Goal: Task Accomplishment & Management: Use online tool/utility

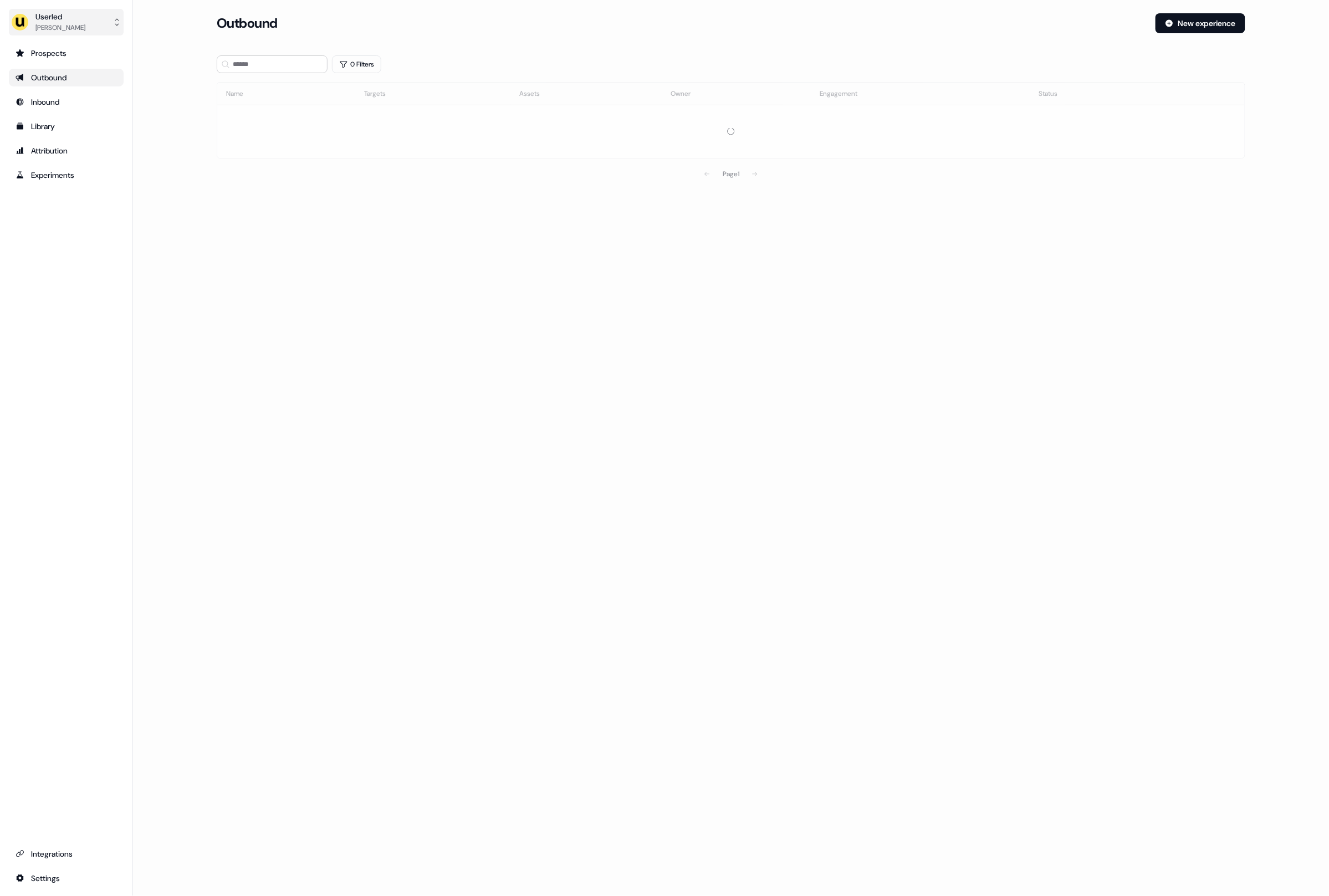
click at [83, 18] on button "Userled [PERSON_NAME]" at bounding box center [66, 22] width 115 height 26
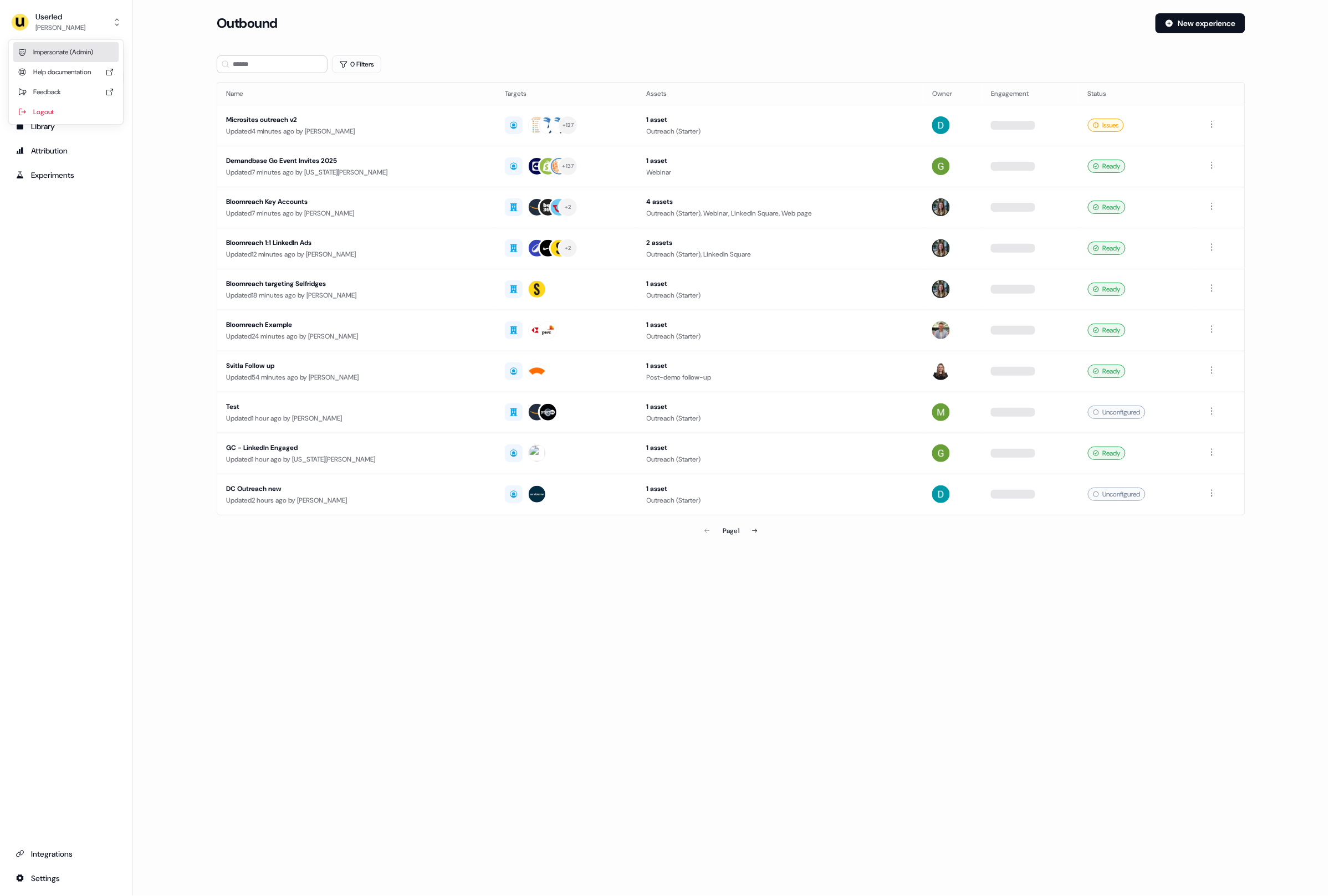
click at [74, 55] on div "Impersonate (Admin)" at bounding box center [66, 52] width 105 height 20
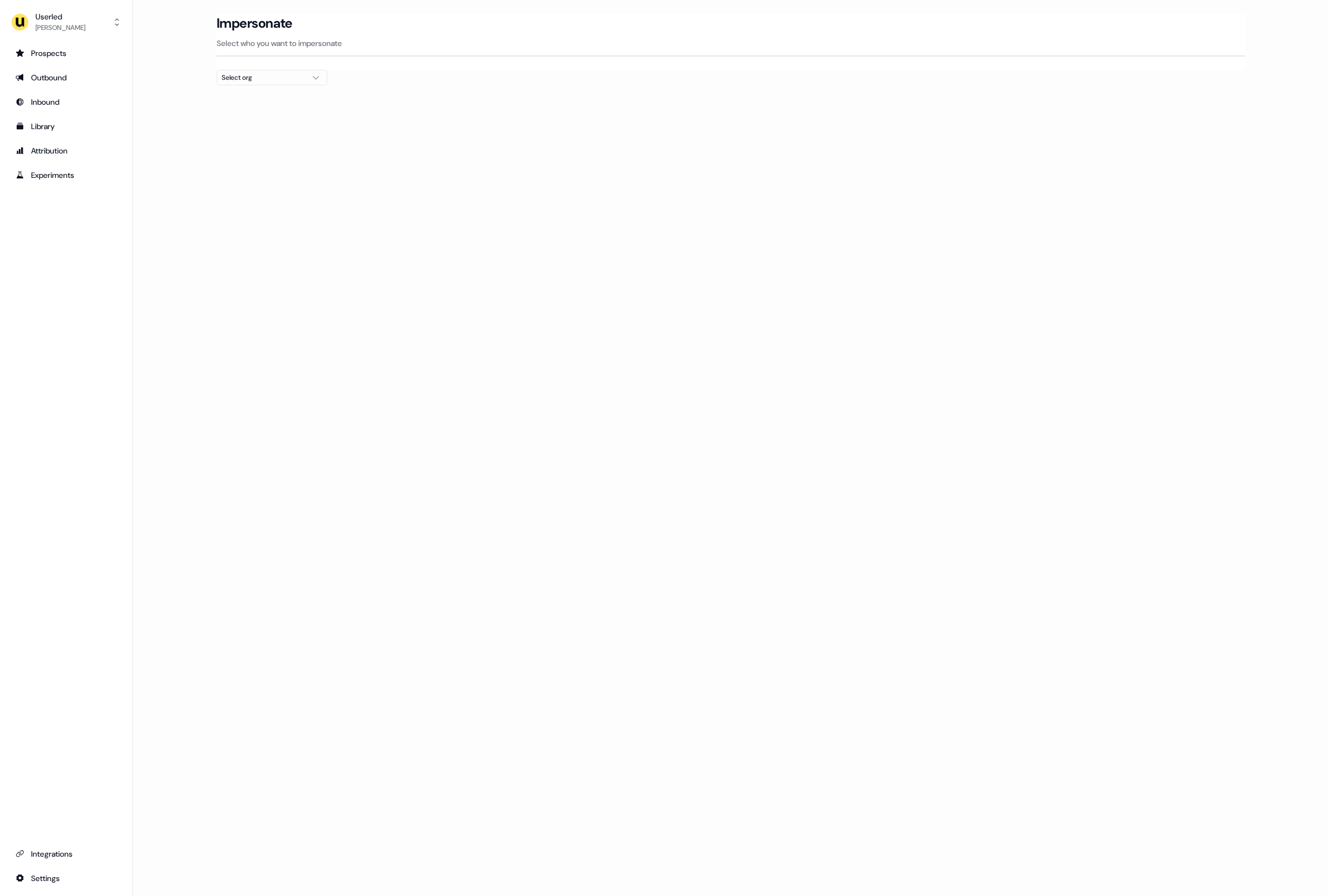
click at [265, 78] on div "Select org" at bounding box center [263, 77] width 83 height 11
type input "*****"
click at [250, 115] on div "Kpler" at bounding box center [272, 118] width 110 height 18
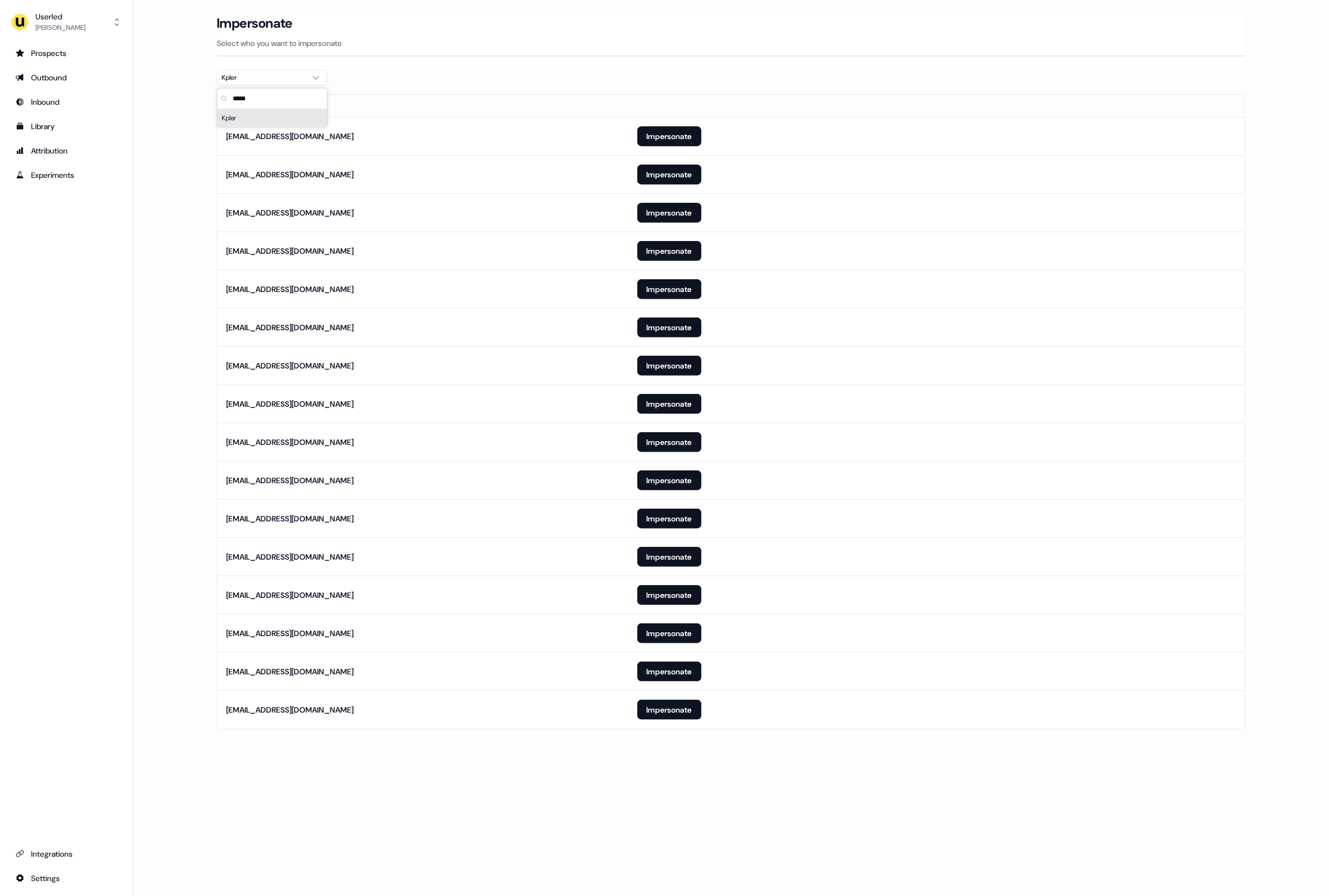
click at [179, 115] on main "Loading... Impersonate Select who you want to impersonate Kpler Email anoel-ext…" at bounding box center [731, 387] width 1196 height 747
click at [194, 641] on main "Loading... Impersonate Select who you want to impersonate Kpler Email anoel-ext…" at bounding box center [731, 387] width 1196 height 747
click at [648, 517] on button "Impersonate" at bounding box center [669, 518] width 65 height 20
click at [192, 189] on main "Loading... Impersonate Select who you want to impersonate Kpler Email anoel-ext…" at bounding box center [731, 387] width 1196 height 747
